Goal: Task Accomplishment & Management: Use online tool/utility

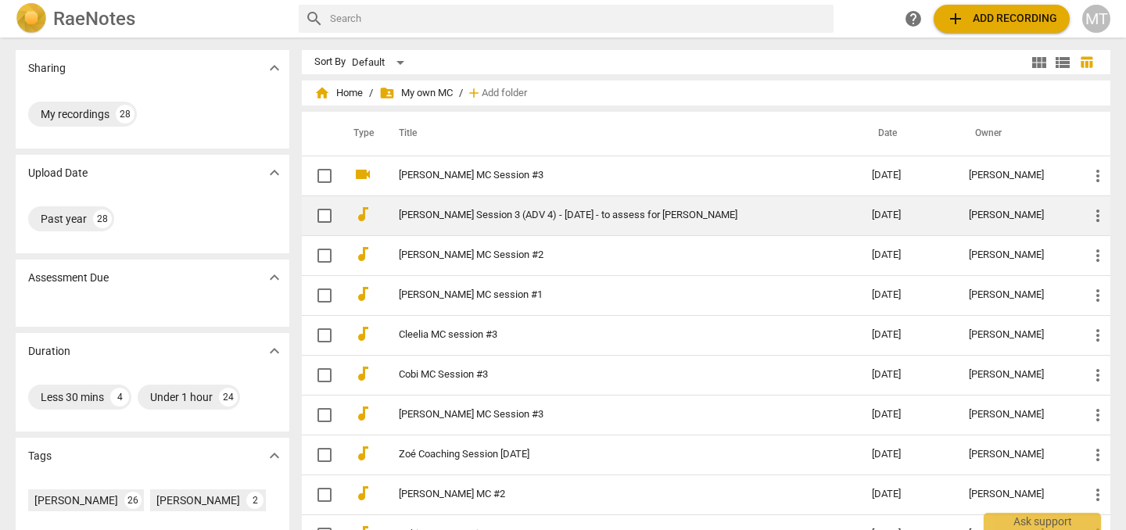
click at [435, 211] on link "[PERSON_NAME] Session 3 (ADV 4) - [DATE] - to assess for [PERSON_NAME]" at bounding box center [607, 216] width 417 height 12
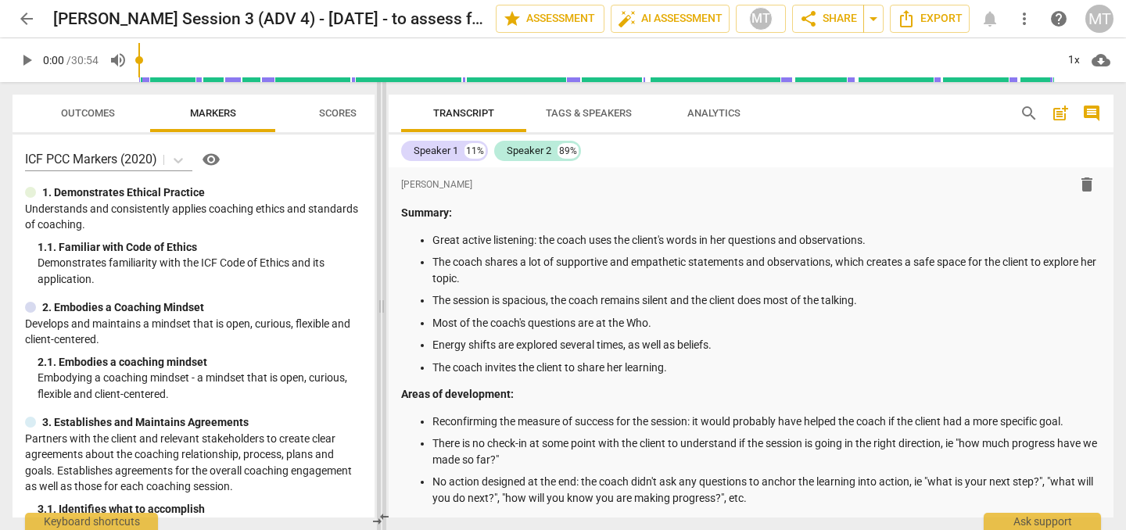
drag, startPoint x: 563, startPoint y: 301, endPoint x: 378, endPoint y: 292, distance: 184.7
click at [378, 292] on span at bounding box center [381, 306] width 9 height 448
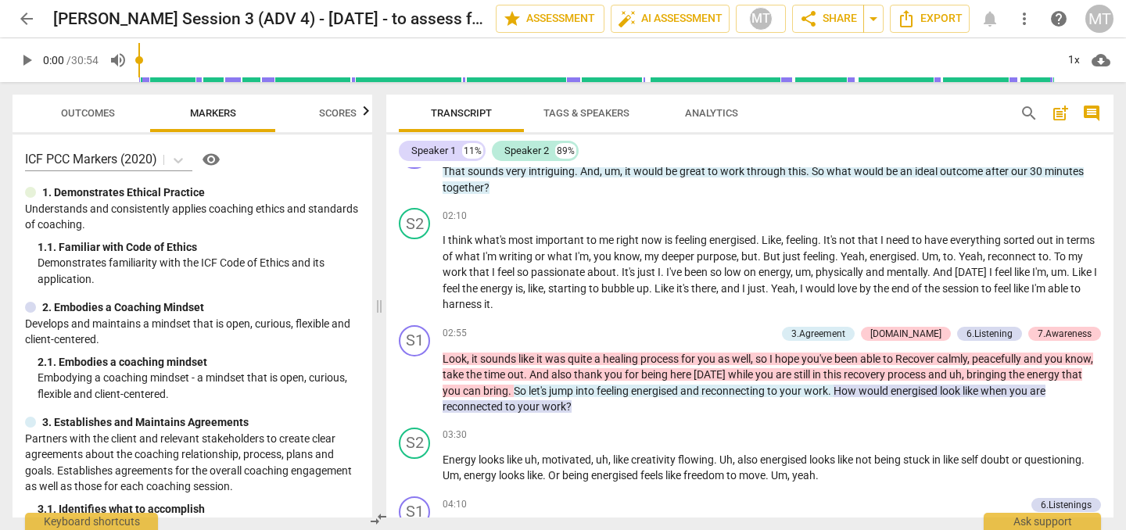
scroll to position [758, 0]
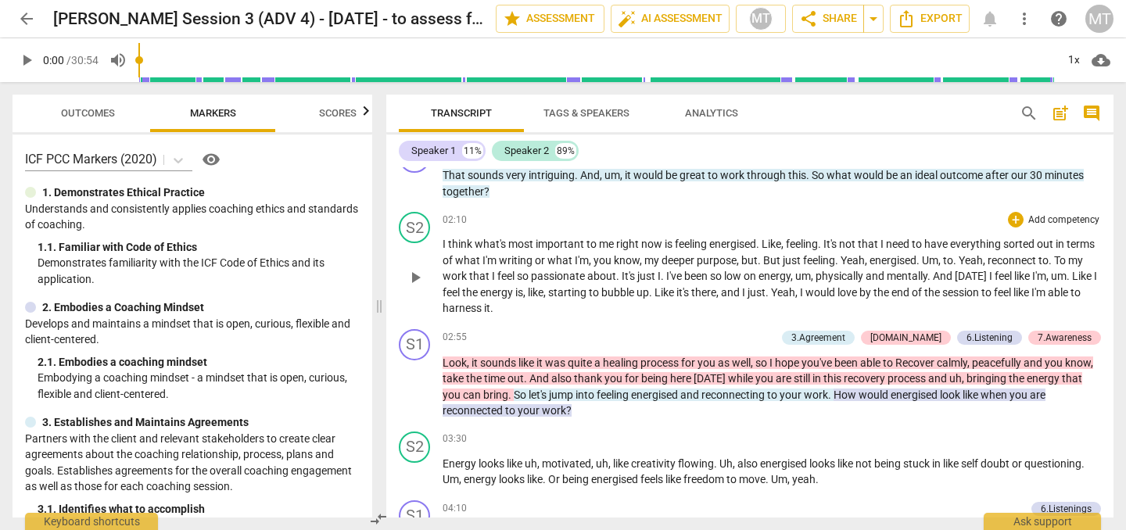
click at [1075, 210] on div "S2 play_arrow pause 02:10 + Add competency keyboard_arrow_right I think what's …" at bounding box center [749, 264] width 727 height 117
click at [1061, 217] on p "Add competency" at bounding box center [1063, 220] width 74 height 14
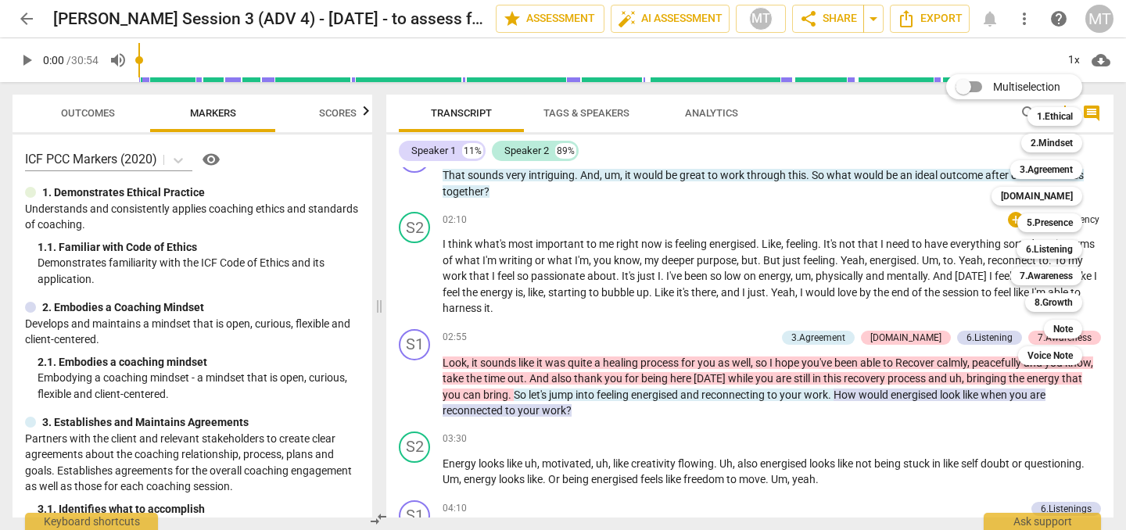
click at [926, 356] on div at bounding box center [563, 265] width 1126 height 530
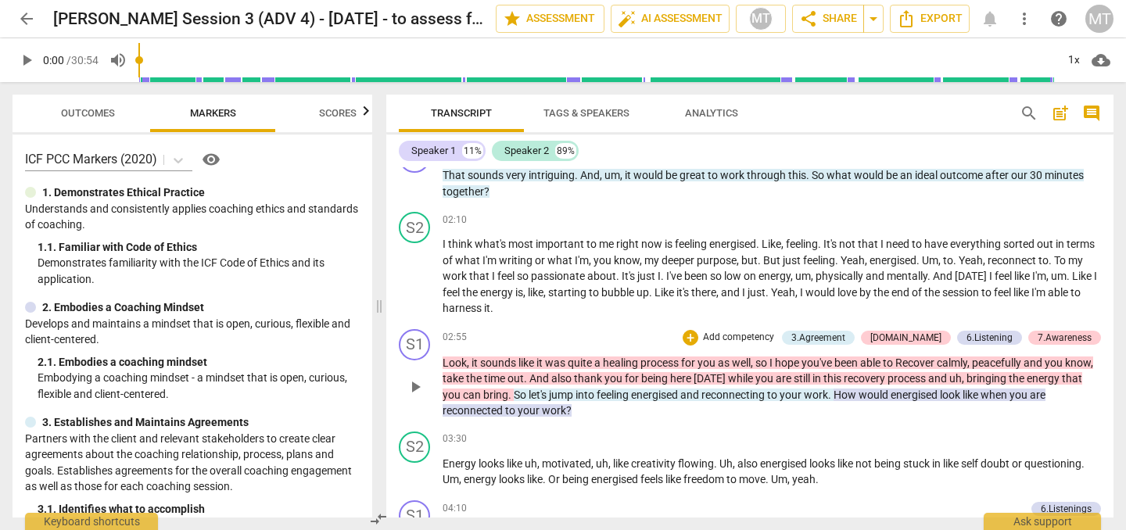
click at [937, 365] on span "Recover" at bounding box center [915, 362] width 41 height 13
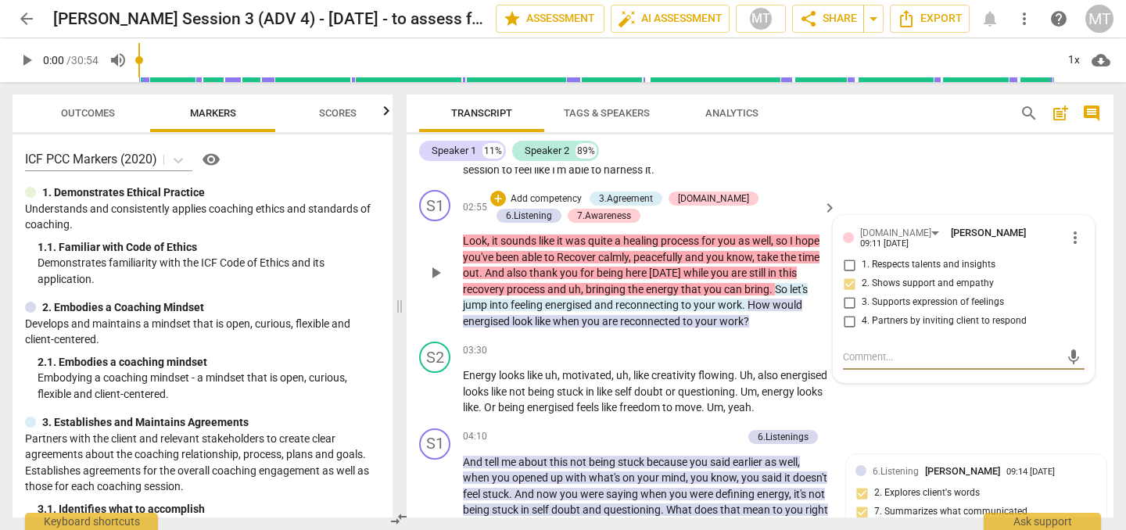
scroll to position [1073, 0]
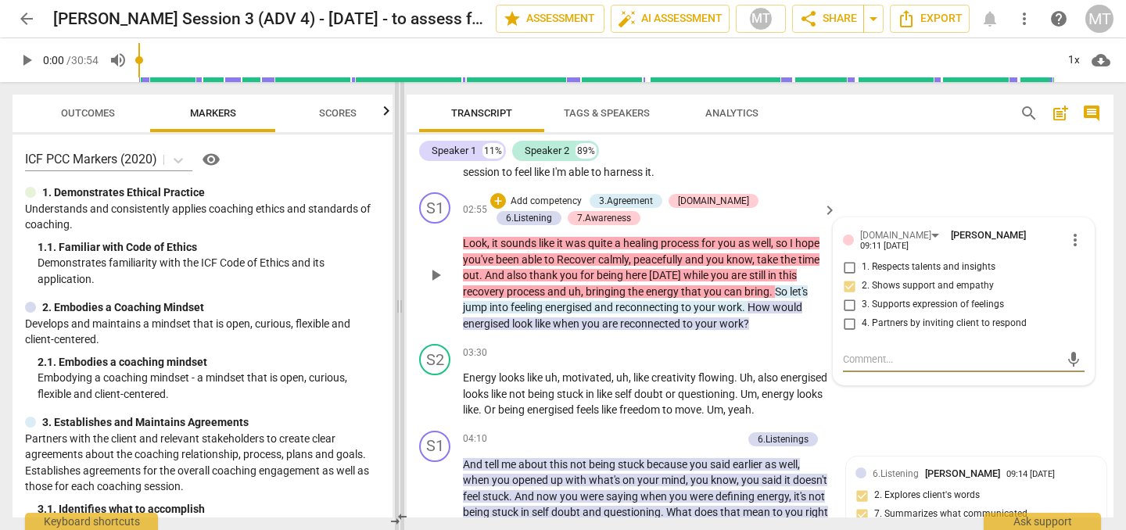
click at [402, 254] on span at bounding box center [399, 306] width 9 height 448
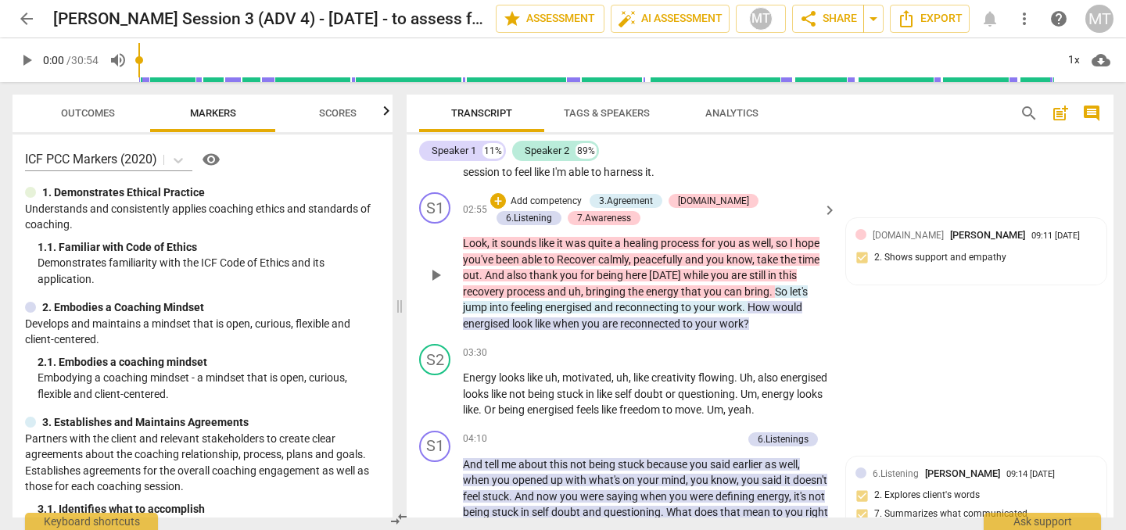
click at [411, 250] on div "S1 play_arrow pause 02:55 + Add competency 3.Agreement [DOMAIN_NAME] 6.Listenin…" at bounding box center [760, 262] width 707 height 152
click at [1047, 186] on div "S1 play_arrow pause 02:55 + Add competency 3.Agreement [DOMAIN_NAME] 6.Listenin…" at bounding box center [760, 262] width 707 height 152
click at [829, 213] on span "keyboard_arrow_right" at bounding box center [829, 210] width 19 height 19
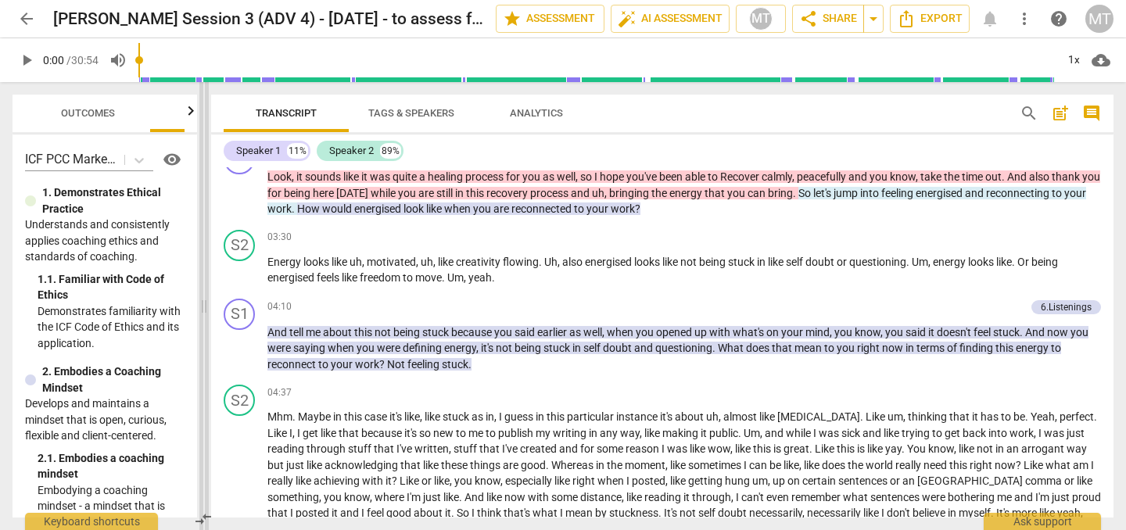
scroll to position [878, 0]
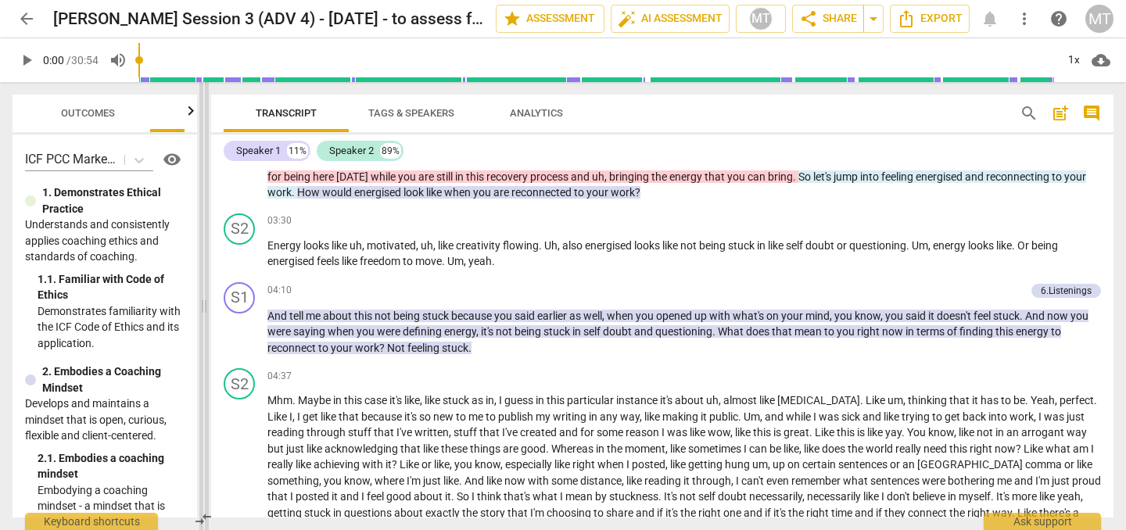
drag, startPoint x: 563, startPoint y: 182, endPoint x: 203, endPoint y: 199, distance: 360.0
click at [203, 199] on span at bounding box center [203, 306] width 9 height 448
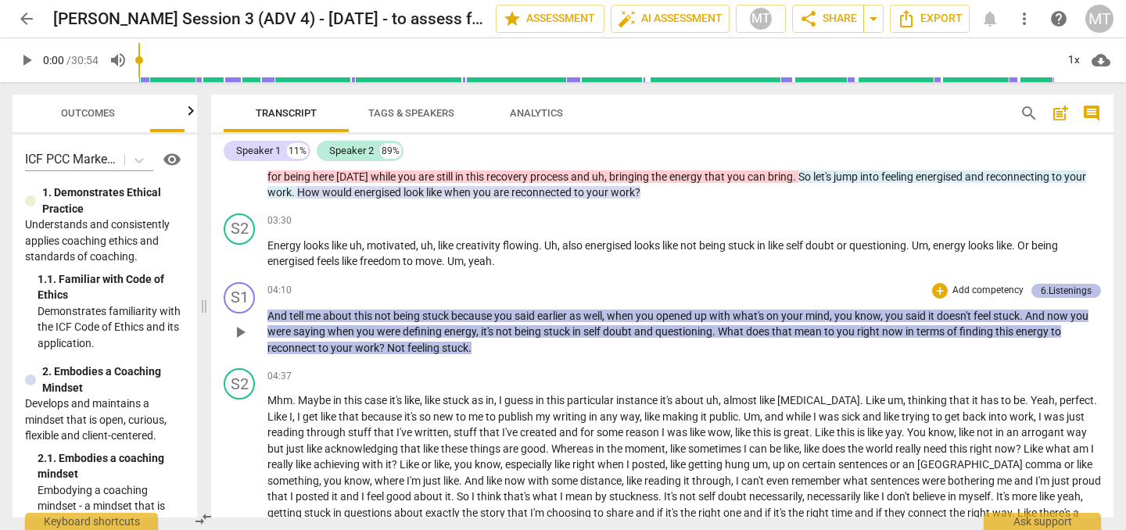
click at [1083, 298] on div "6.Listenings" at bounding box center [1066, 291] width 51 height 14
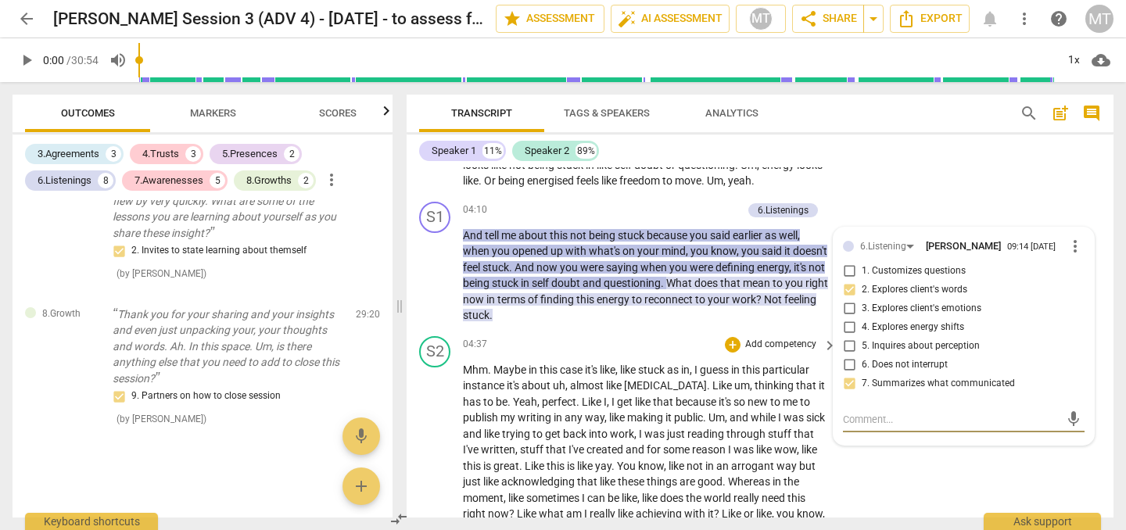
scroll to position [1300, 0]
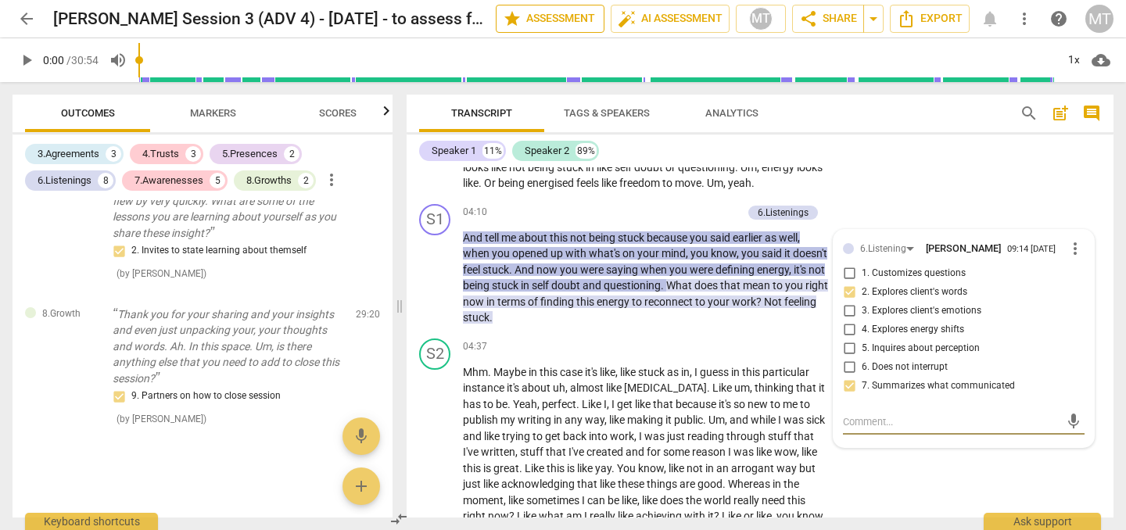
click at [568, 18] on span "star Assessment" at bounding box center [550, 18] width 95 height 19
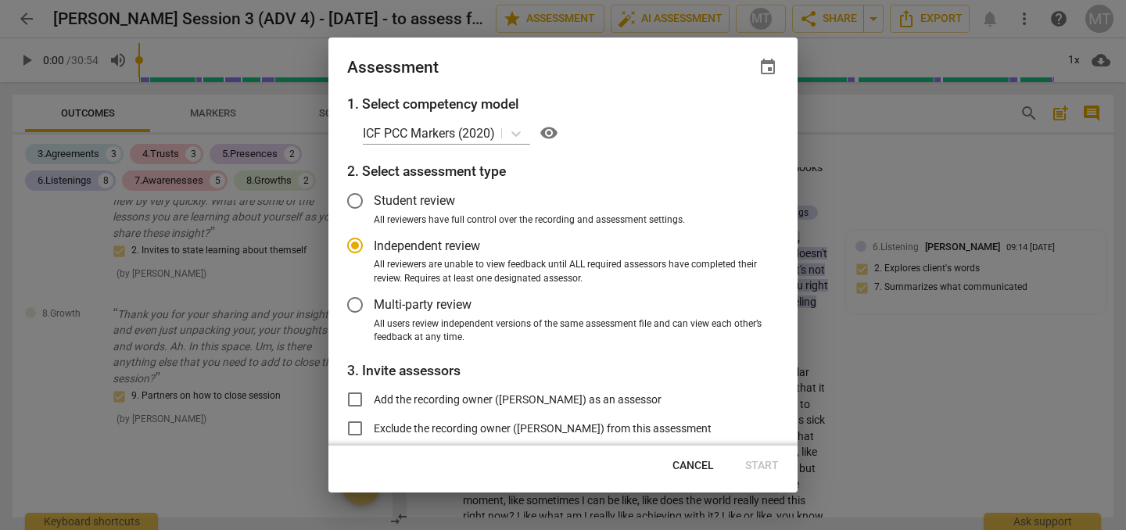
click at [890, 111] on div at bounding box center [563, 265] width 1126 height 530
radio input "false"
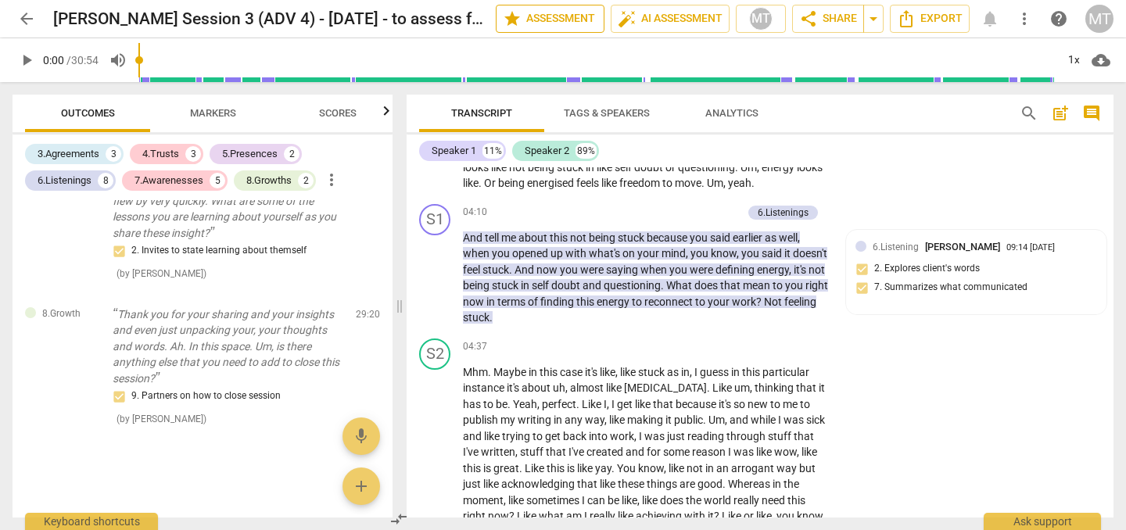
click at [515, 16] on span "star" at bounding box center [512, 18] width 19 height 19
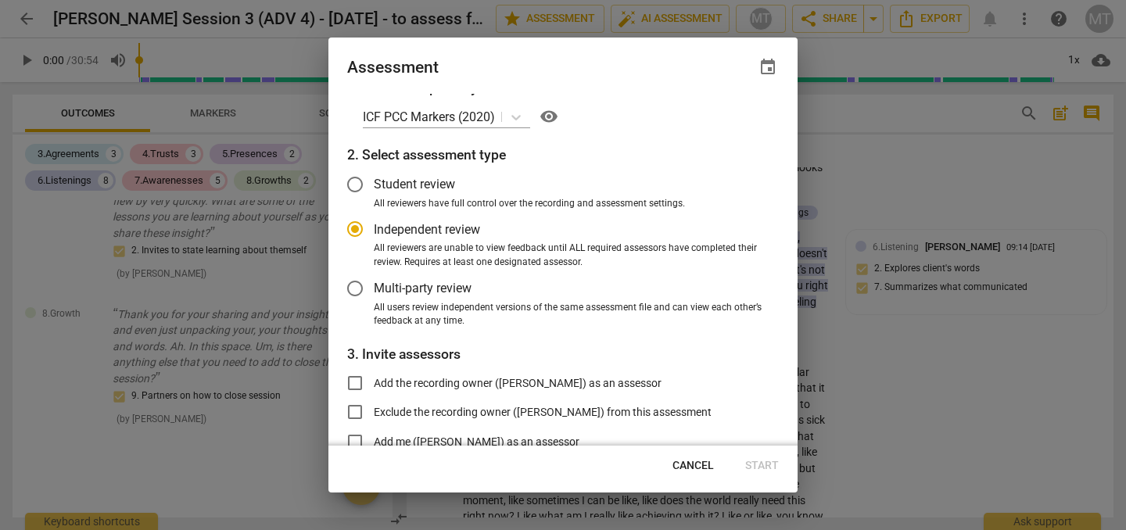
scroll to position [0, 0]
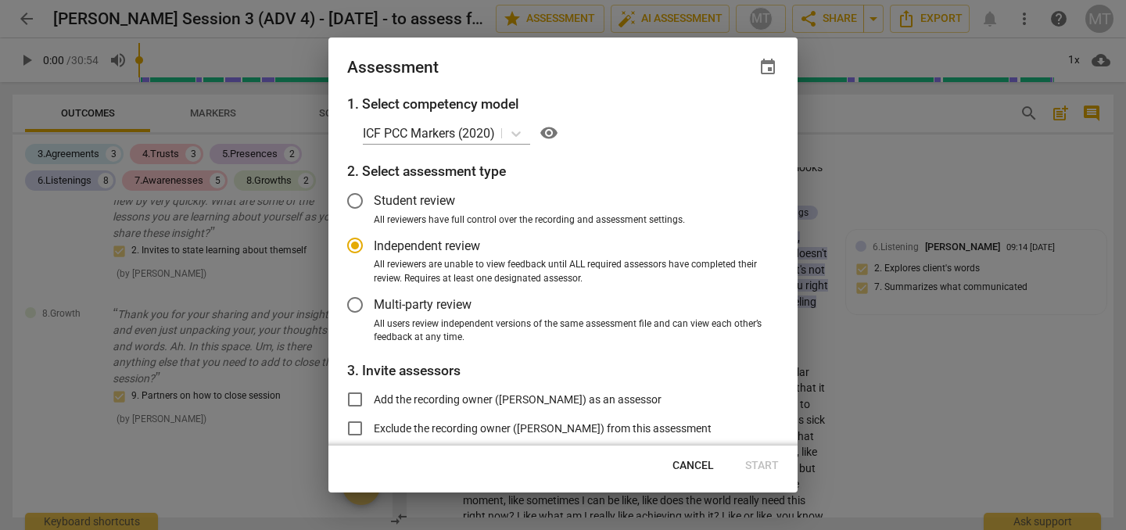
click at [532, 141] on link "visibility" at bounding box center [545, 132] width 31 height 25
click at [515, 131] on icon at bounding box center [516, 134] width 16 height 16
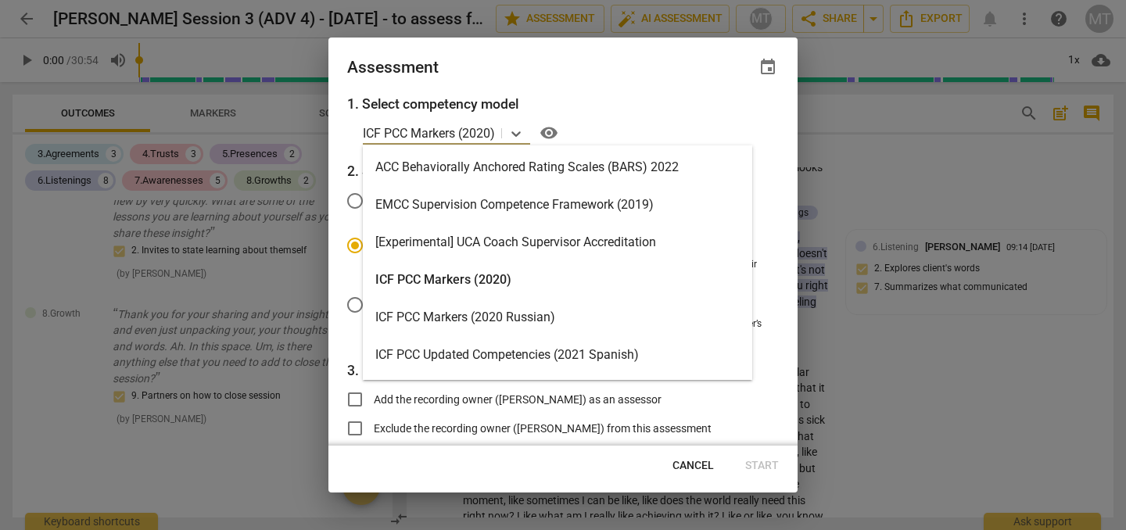
scroll to position [330, 0]
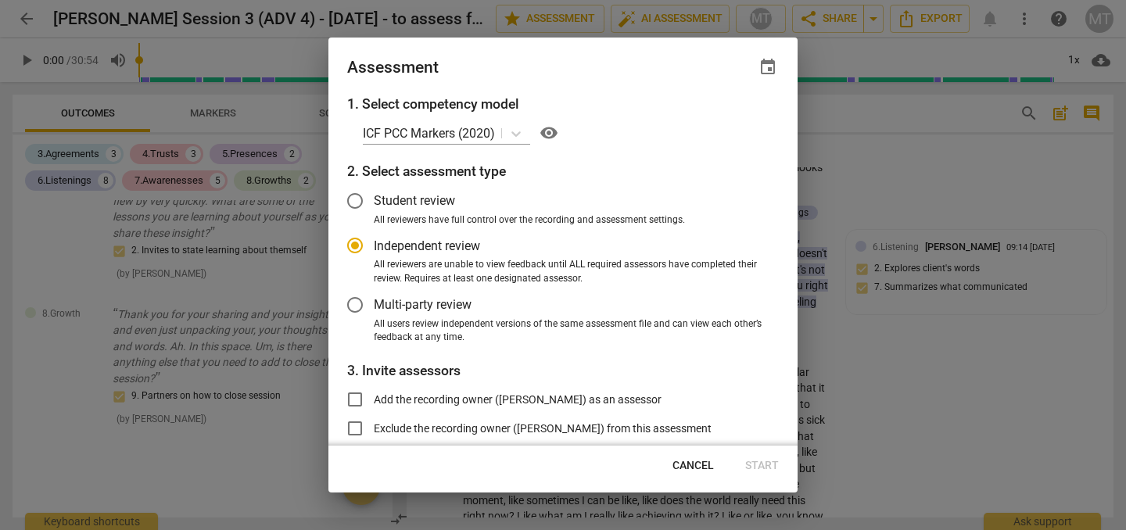
radio input "false"
